Goal: Check status: Check status

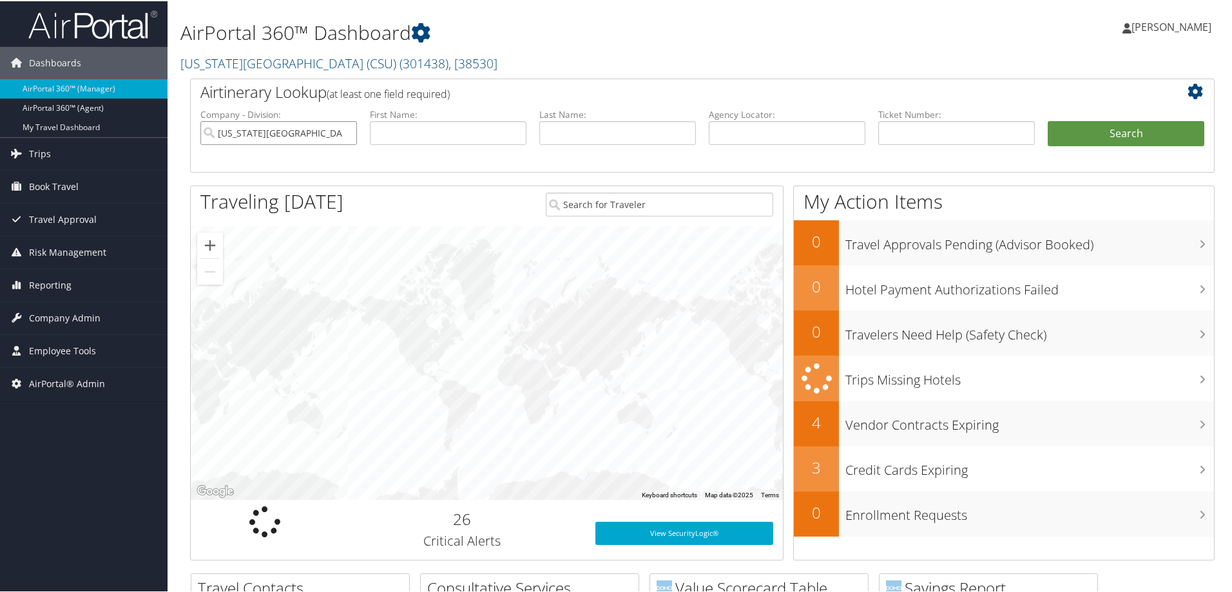
click at [345, 131] on input "[US_STATE][GEOGRAPHIC_DATA] (CSU)" at bounding box center [278, 132] width 157 height 24
click at [410, 131] on input "text" at bounding box center [448, 132] width 157 height 24
type input "[PERSON_NAME]"
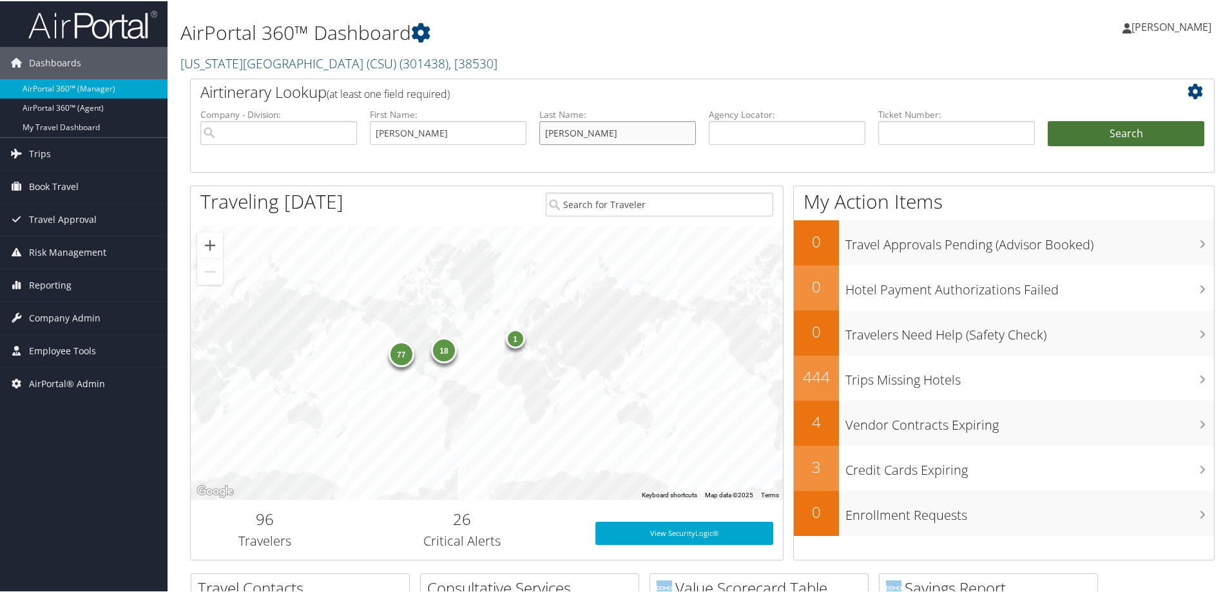
type input "[PERSON_NAME]"
click at [1115, 127] on button "Search" at bounding box center [1125, 133] width 157 height 26
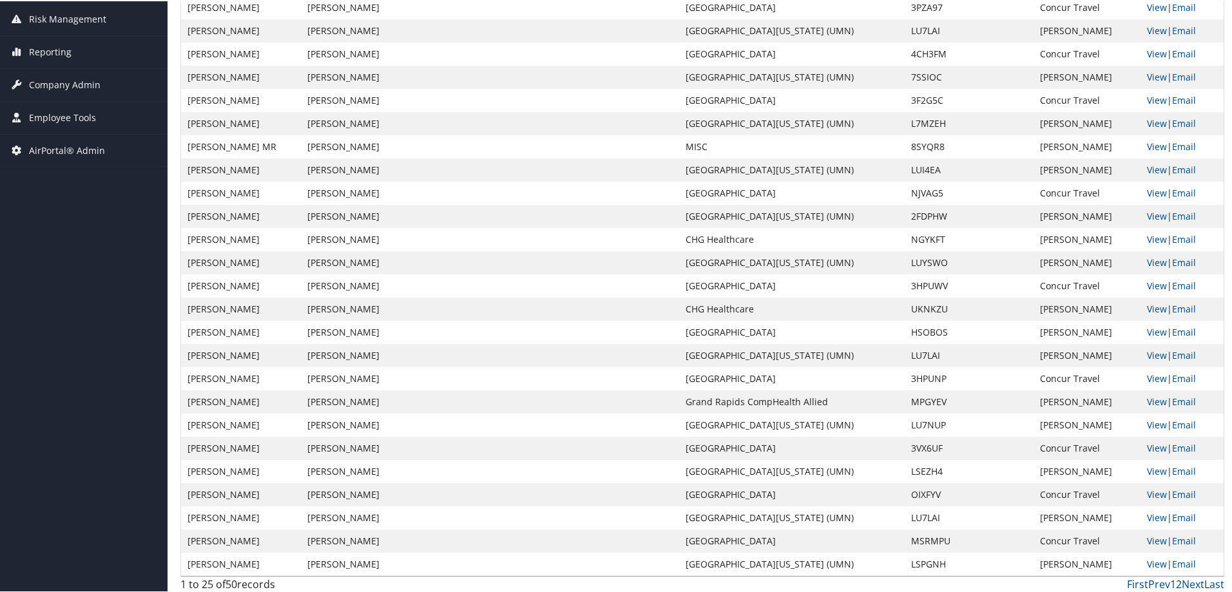
scroll to position [277, 0]
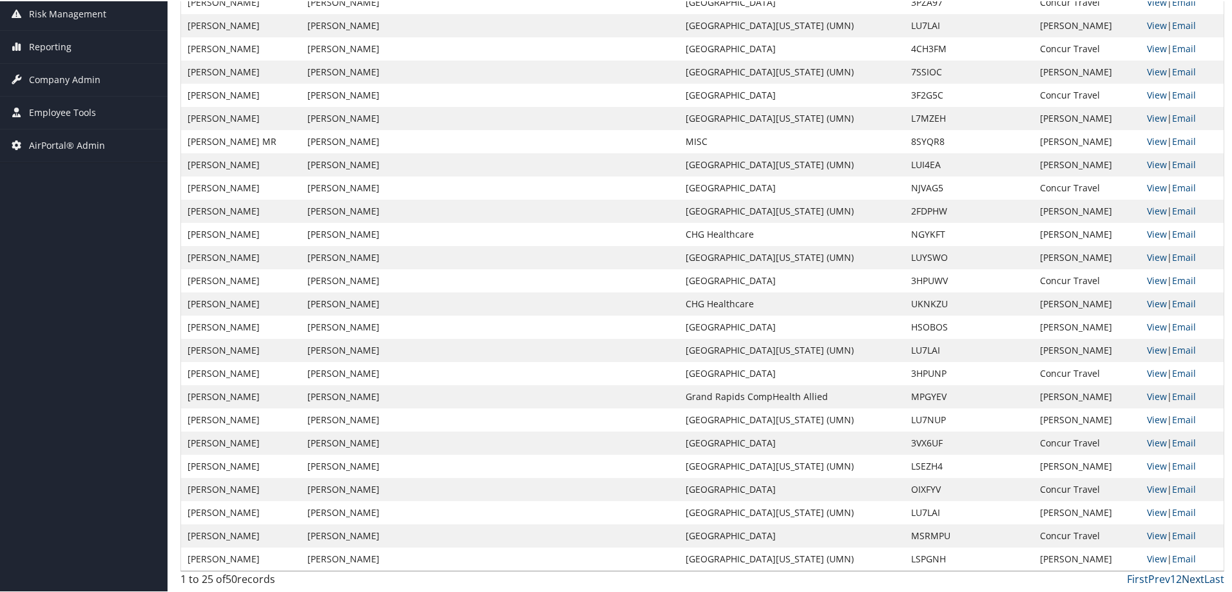
click at [1187, 577] on link "Next" at bounding box center [1192, 578] width 23 height 14
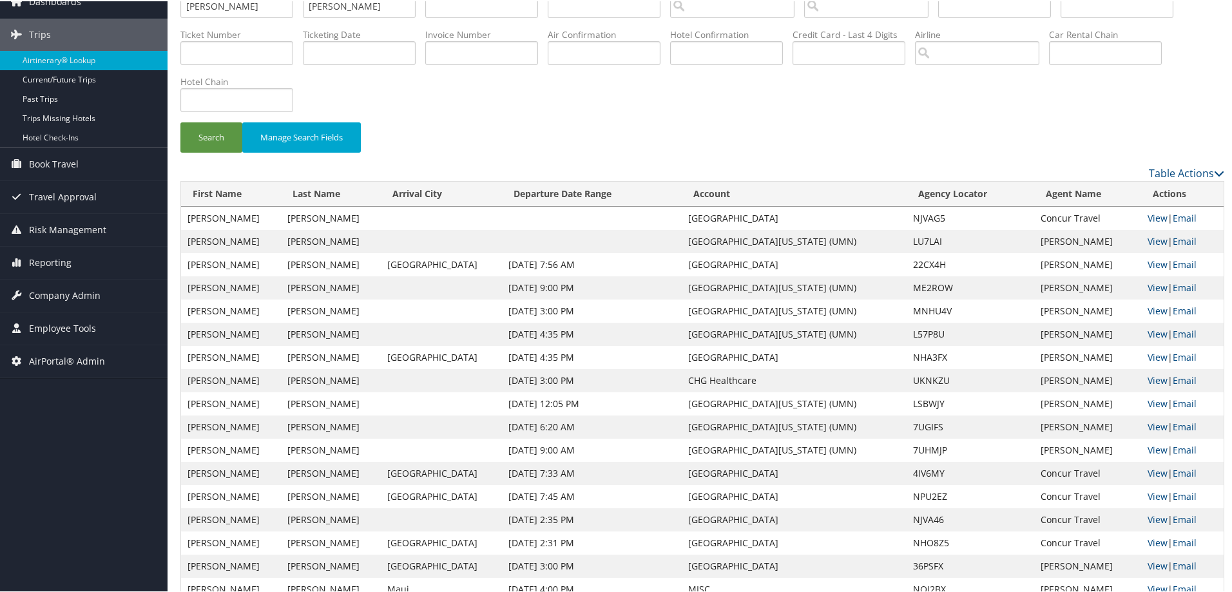
scroll to position [0, 0]
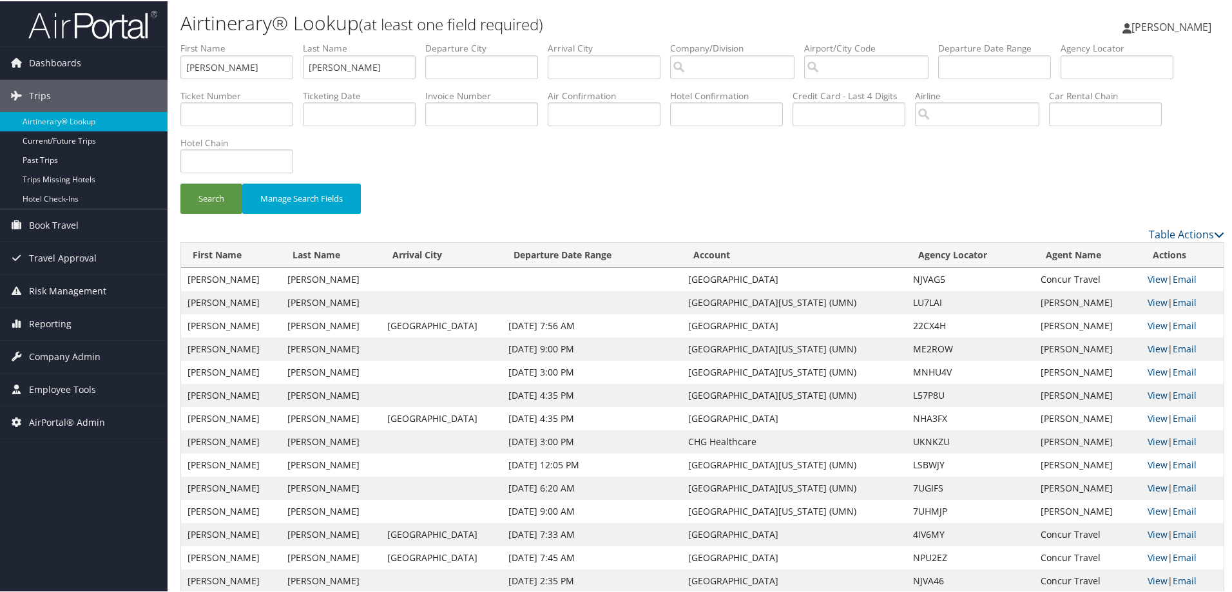
drag, startPoint x: 235, startPoint y: 79, endPoint x: 226, endPoint y: 72, distance: 11.5
click at [227, 73] on li "First Name elliot" at bounding box center [241, 64] width 122 height 47
drag, startPoint x: 225, startPoint y: 71, endPoint x: 4, endPoint y: 62, distance: 221.8
click at [27, 66] on div "Dashboards AirPortal 360™ (Manager) AirPortal 360™ (Agent) My Travel Dashboard …" at bounding box center [618, 434] width 1237 height 869
click at [230, 191] on button "Search" at bounding box center [211, 197] width 62 height 30
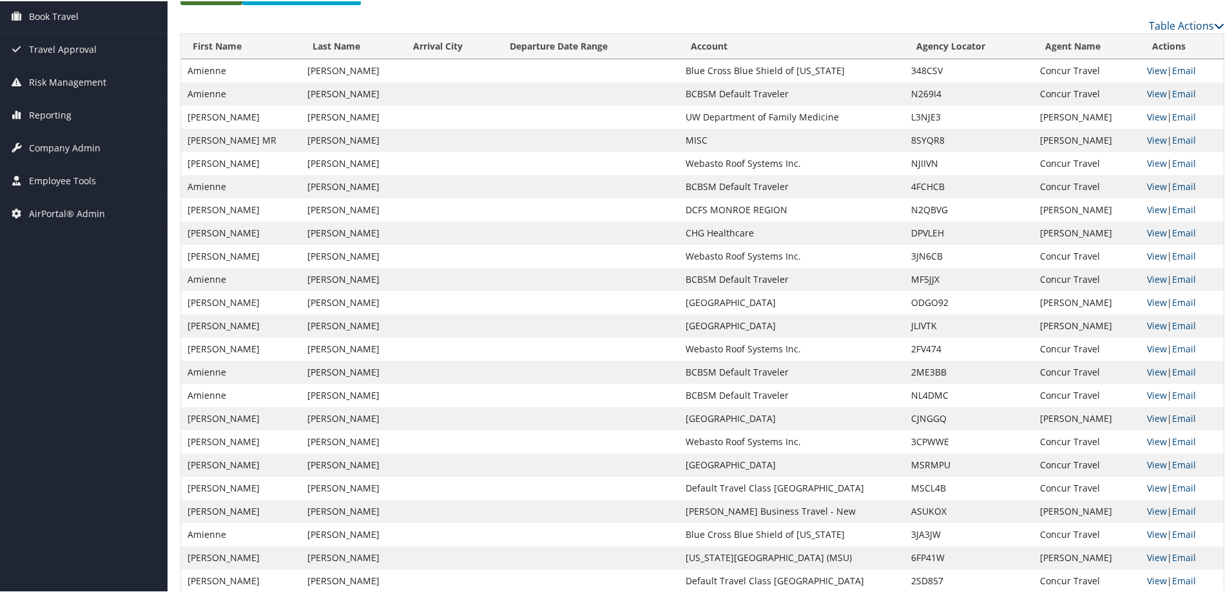
scroll to position [277, 0]
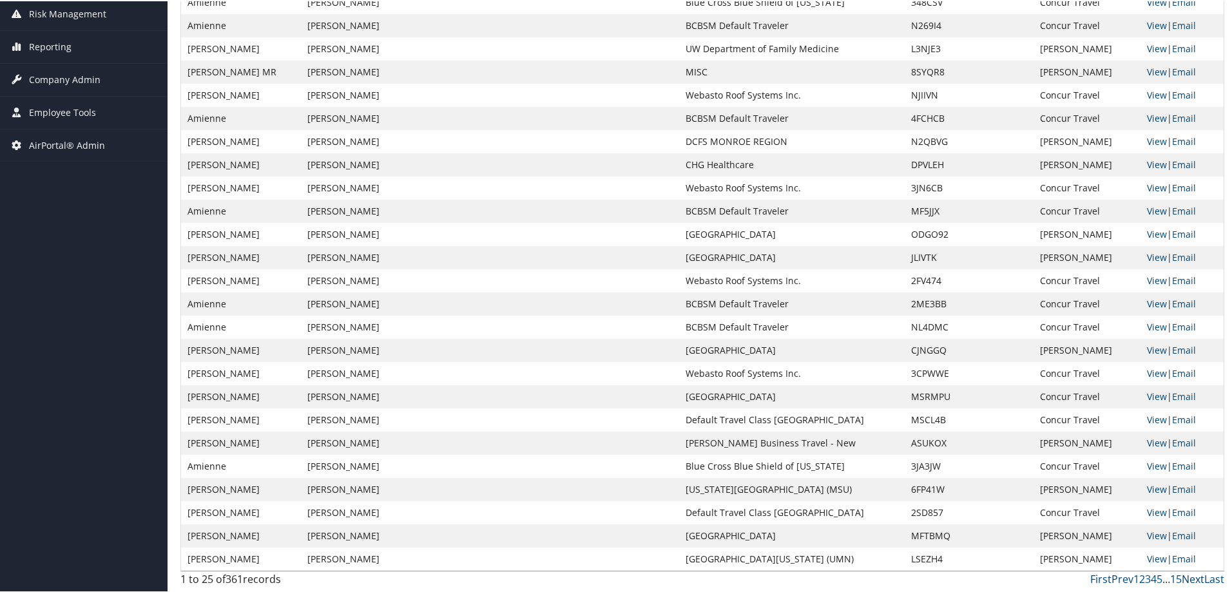
click at [1189, 577] on link "Next" at bounding box center [1192, 578] width 23 height 14
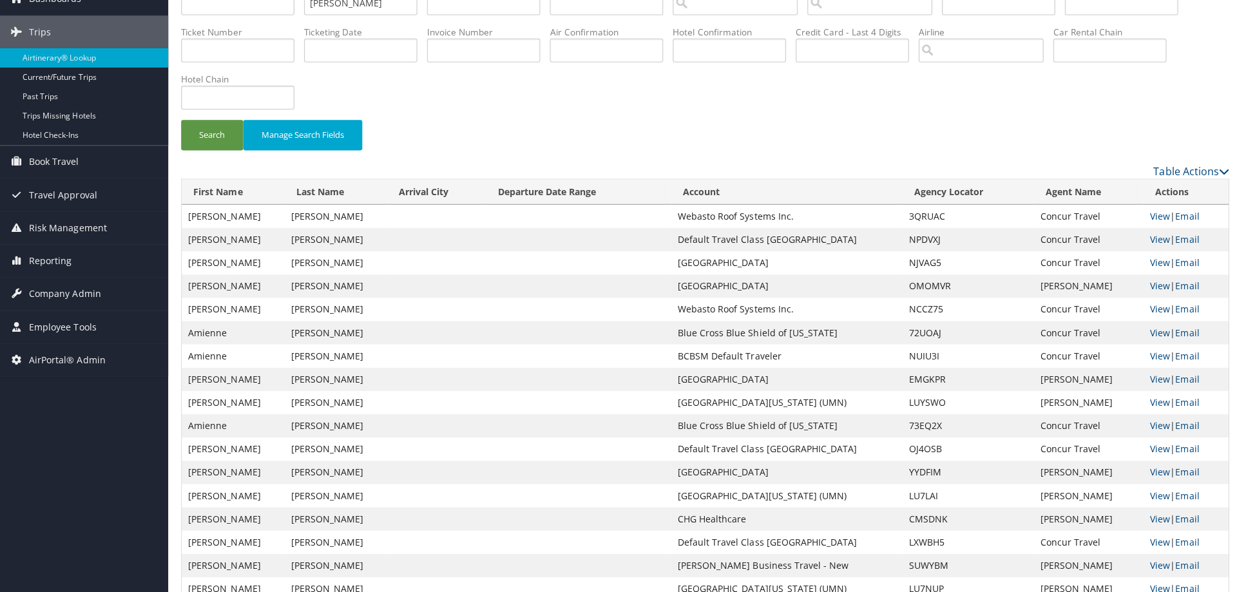
scroll to position [0, 0]
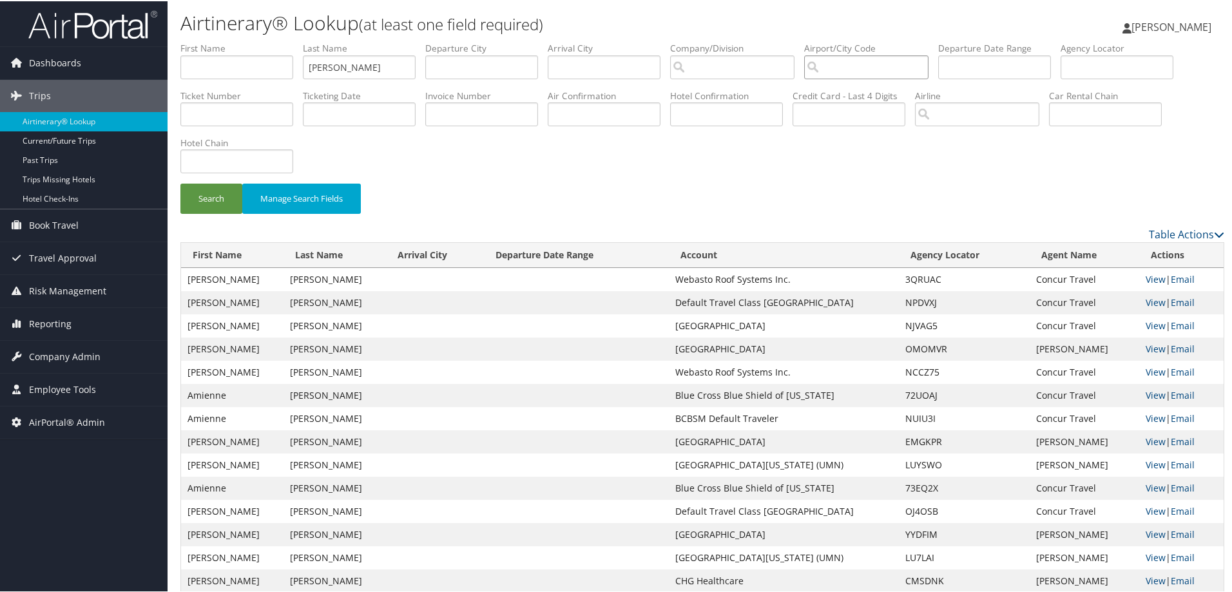
click at [879, 68] on input "search" at bounding box center [866, 66] width 124 height 24
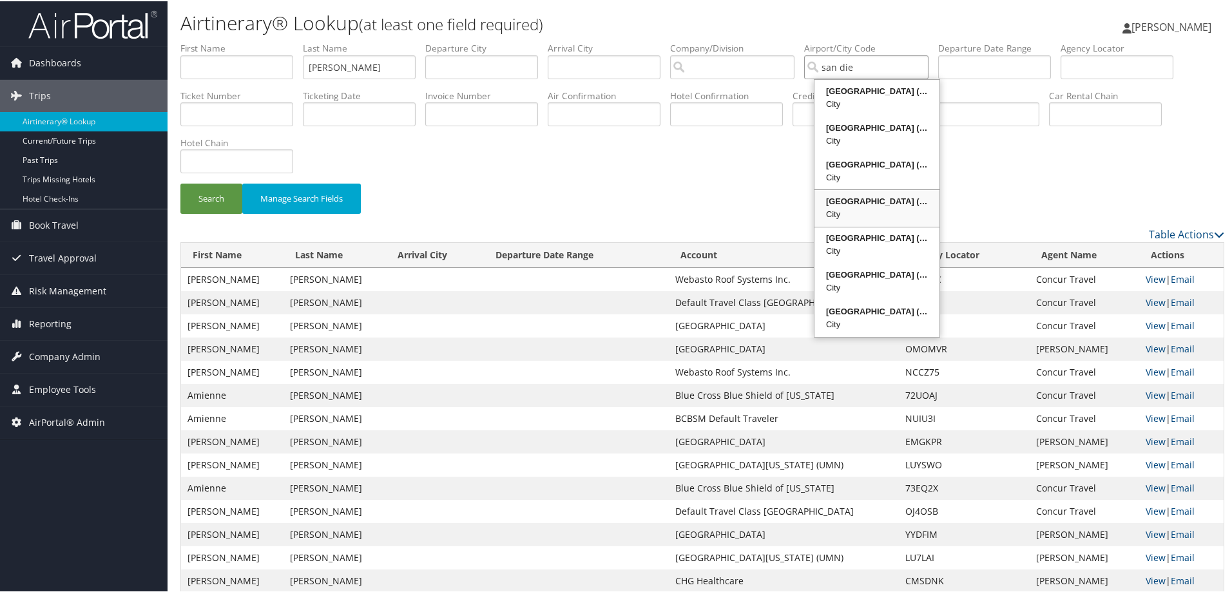
click at [853, 214] on div "City" at bounding box center [876, 213] width 121 height 13
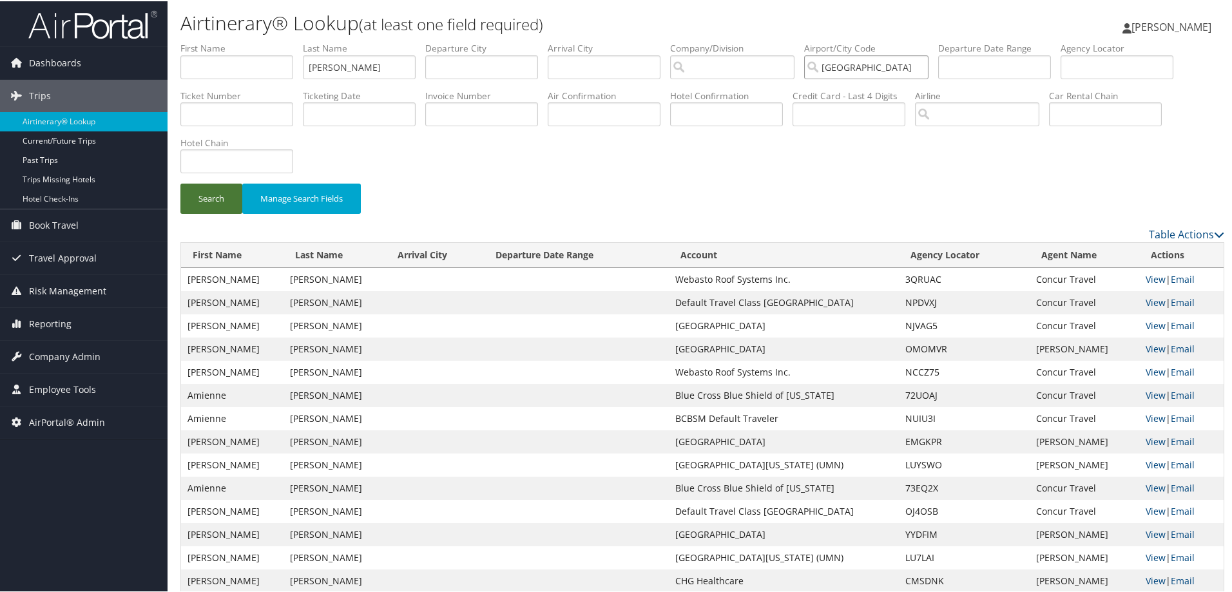
type input "[GEOGRAPHIC_DATA]"
click at [203, 192] on button "Search" at bounding box center [211, 197] width 62 height 30
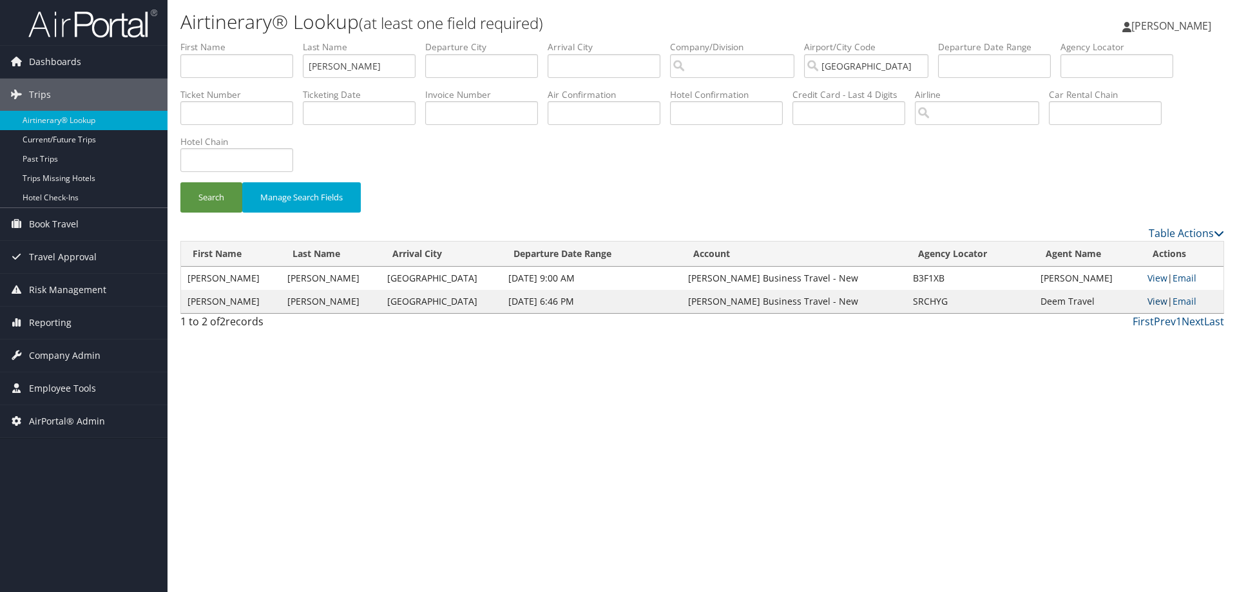
click at [1152, 301] on link "View" at bounding box center [1157, 301] width 20 height 12
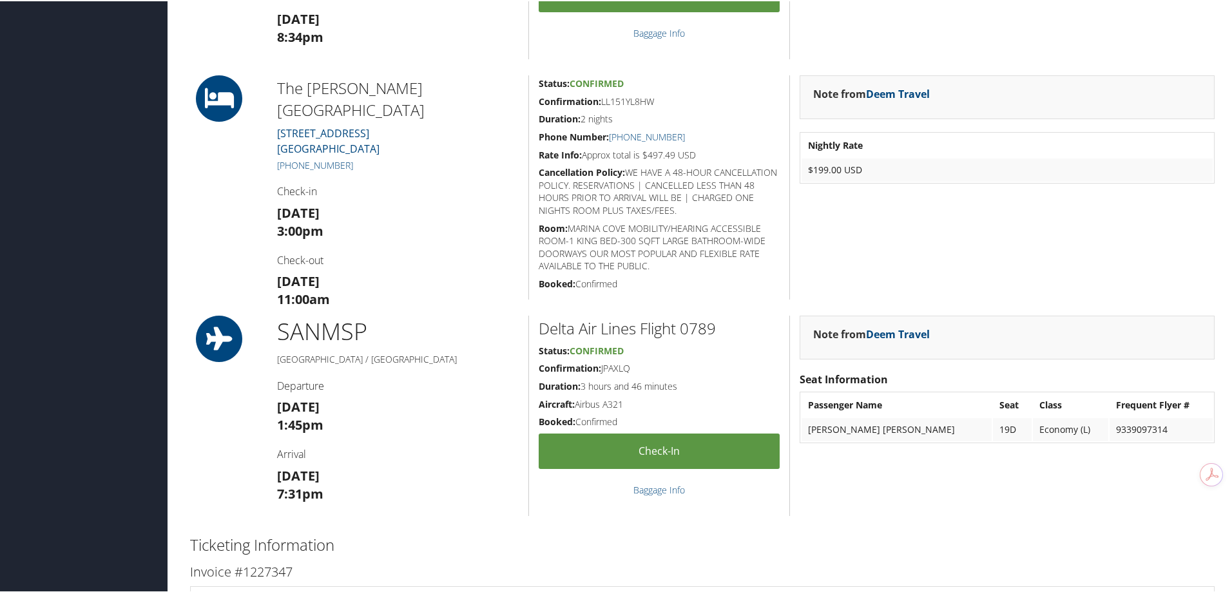
scroll to position [709, 0]
